Goal: Information Seeking & Learning: Find specific fact

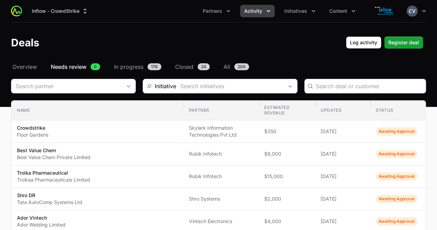
click at [269, 14] on button "Activity" at bounding box center [257, 11] width 35 height 12
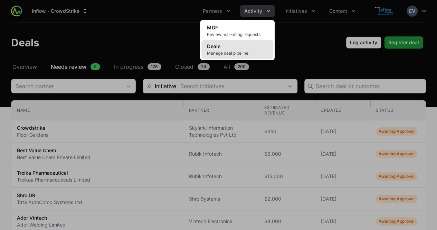
click at [237, 48] on link "Deals Manage deal pipeline" at bounding box center [237, 49] width 72 height 19
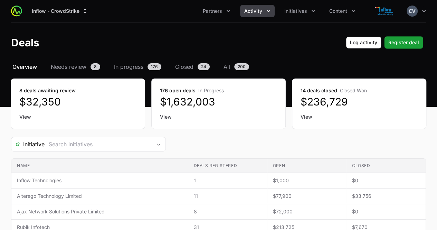
click at [436, 29] on header "Deals Log activity Log activity Register deal Register deal" at bounding box center [218, 42] width 437 height 40
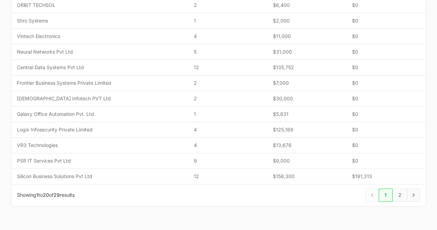
scroll to position [309, 0]
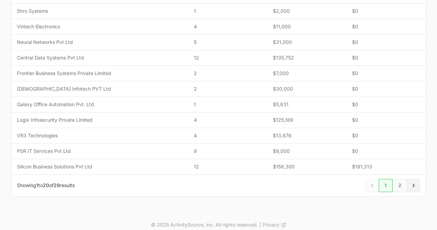
click at [413, 182] on icon "Next" at bounding box center [413, 185] width 7 height 7
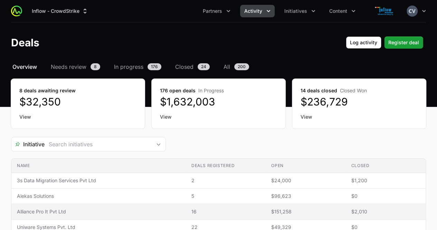
click at [56, 211] on span "Alliance Pro It Pvt Ltd" at bounding box center [98, 211] width 163 height 7
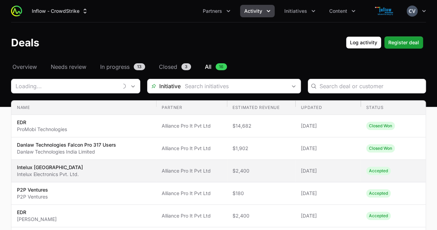
type input "Alliance Pro It Pvt Ltd"
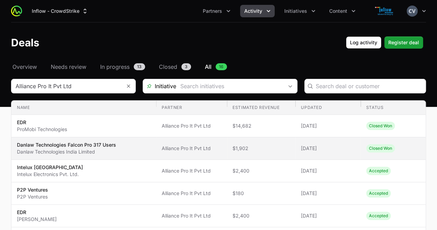
click at [121, 149] on span "Danlaw Technologies Falcon Pro 317 Users Danlaw Technologies India Limited" at bounding box center [84, 148] width 134 height 14
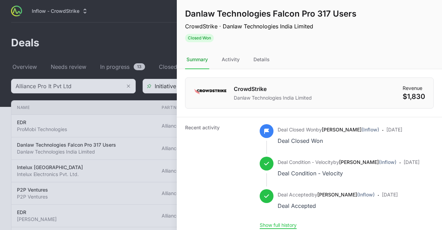
scroll to position [12, 0]
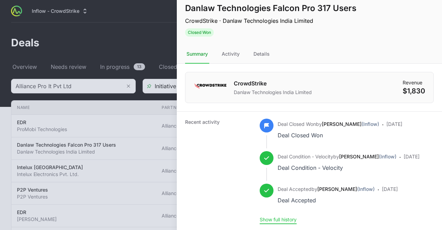
click at [281, 216] on button "Show full history" at bounding box center [278, 219] width 37 height 6
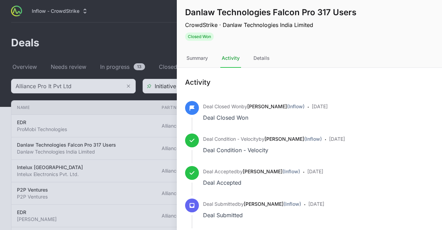
scroll to position [0, 0]
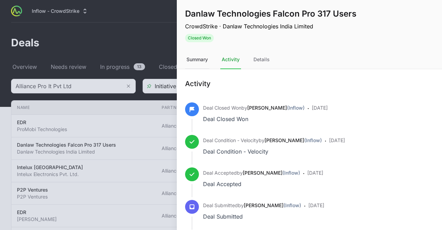
click at [196, 59] on div "Summary" at bounding box center [197, 59] width 24 height 19
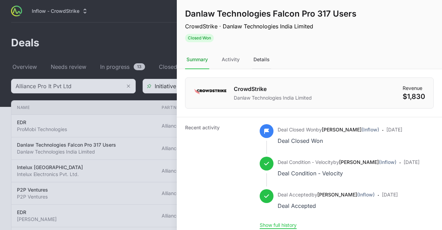
click at [259, 57] on div "Details" at bounding box center [261, 59] width 19 height 19
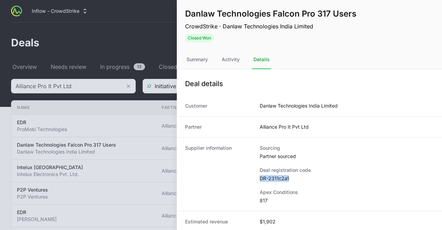
drag, startPoint x: 290, startPoint y: 177, endPoint x: 257, endPoint y: 181, distance: 32.7
click at [257, 181] on div "Supplier information Sourcing Partner sourced Deal registration code DR-2311c2a…" at bounding box center [309, 174] width 265 height 74
copy dd "DR-2311c2a1"
